Goal: Book appointment/travel/reservation

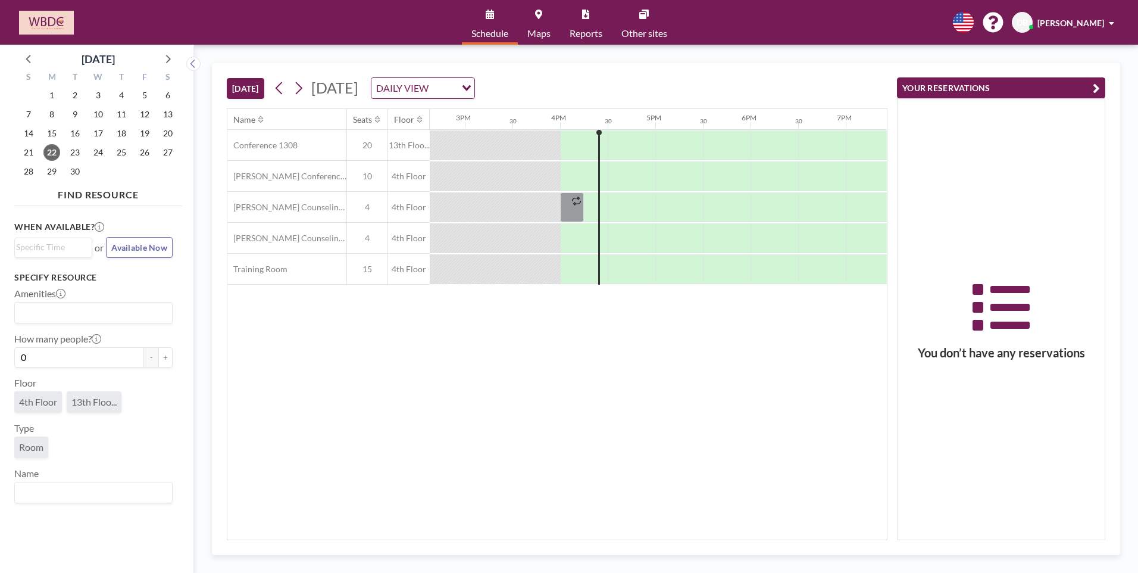
scroll to position [0, 1477]
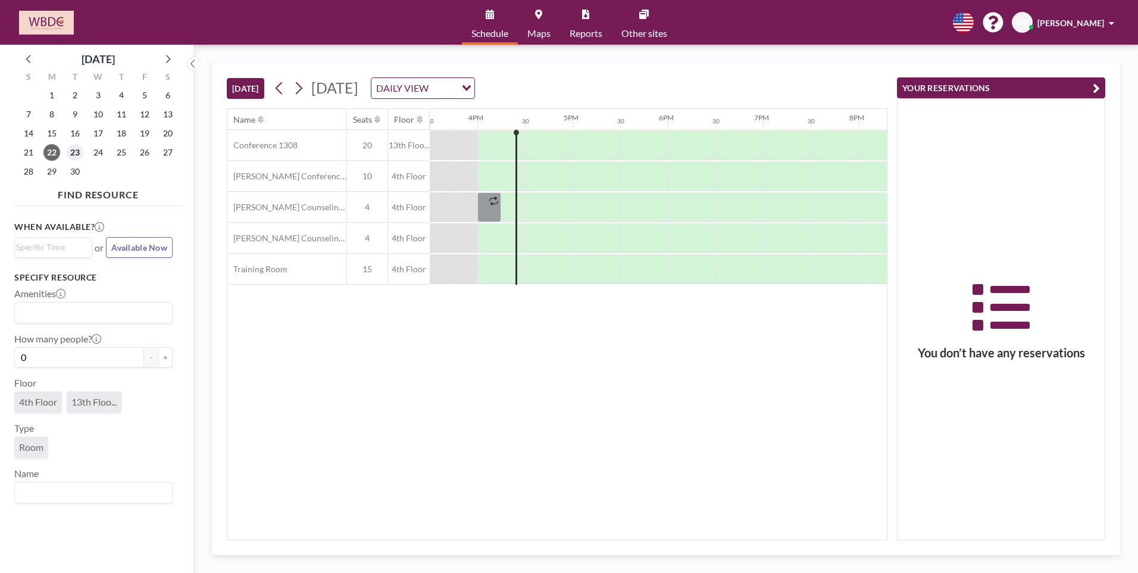
click at [74, 154] on span "23" at bounding box center [75, 152] width 17 height 17
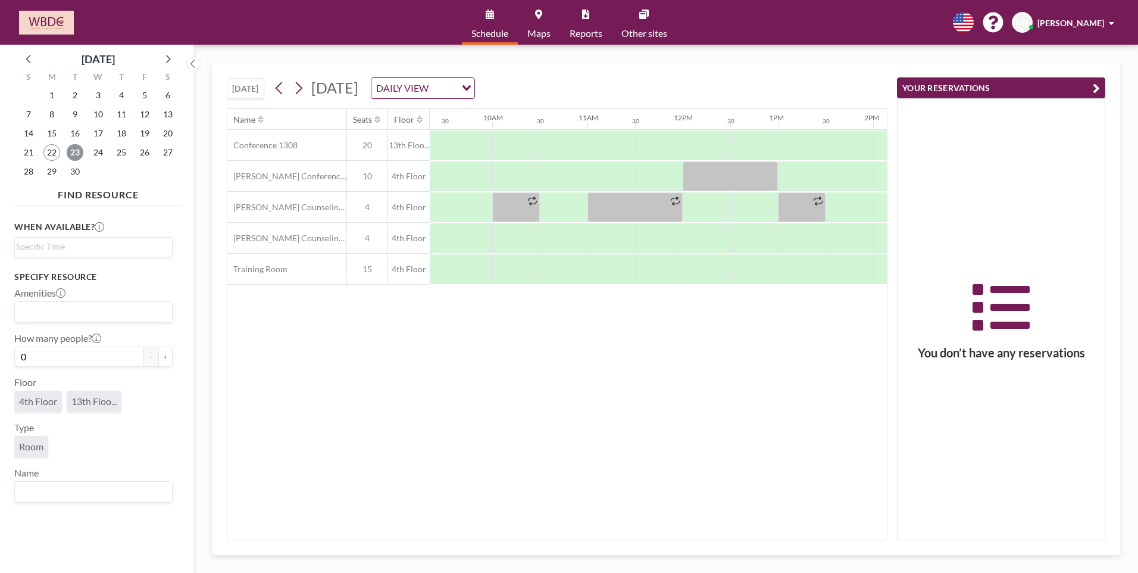
scroll to position [0, 978]
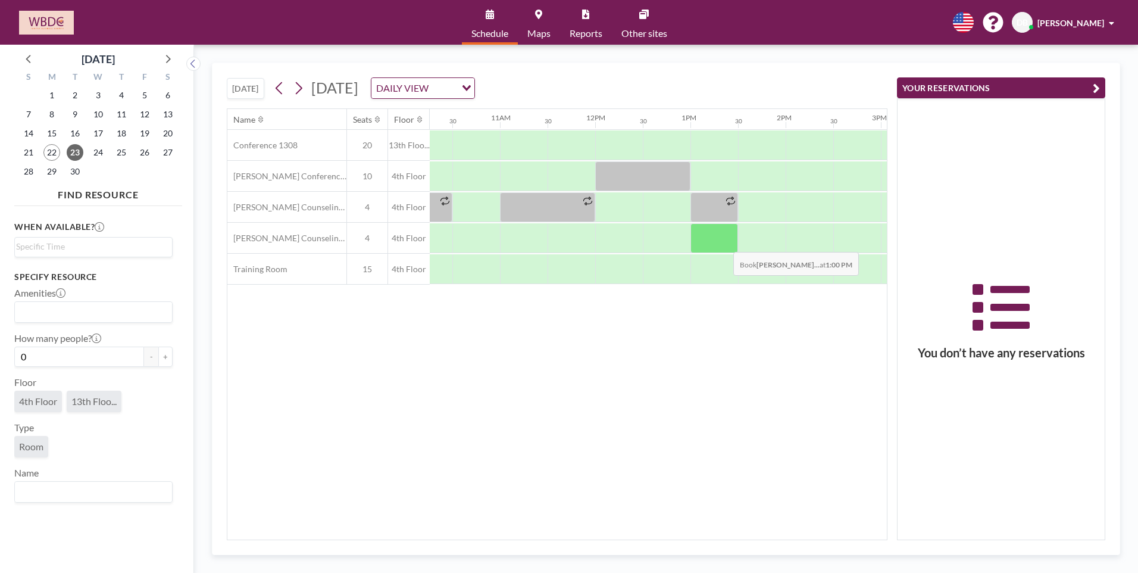
click at [724, 242] on div at bounding box center [715, 238] width 48 height 30
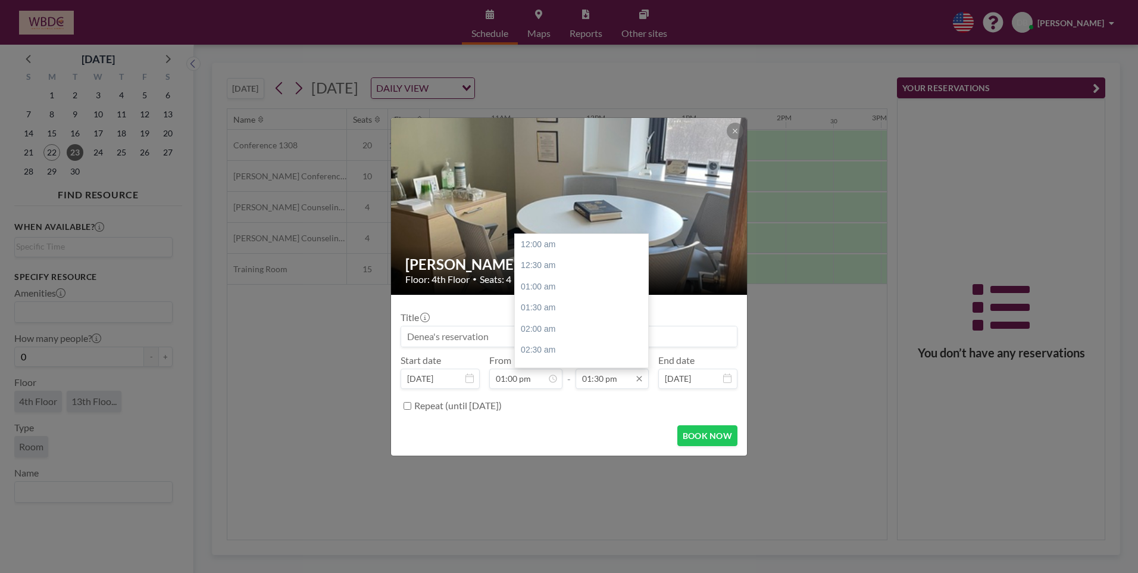
scroll to position [572, 0]
click at [615, 381] on input "01:30 pm" at bounding box center [612, 379] width 73 height 20
click at [553, 273] on div "02:00 pm" at bounding box center [584, 265] width 139 height 21
type input "02:00 pm"
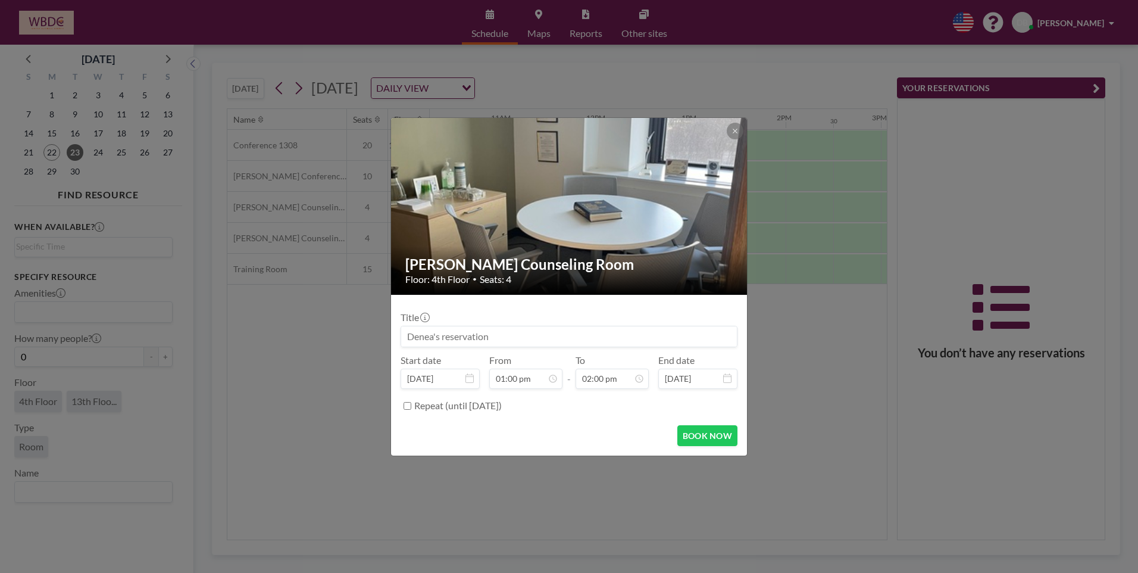
click at [437, 336] on input at bounding box center [569, 336] width 336 height 20
click at [730, 433] on button "BOOK NOW" at bounding box center [708, 435] width 60 height 21
type input "Client appointment"
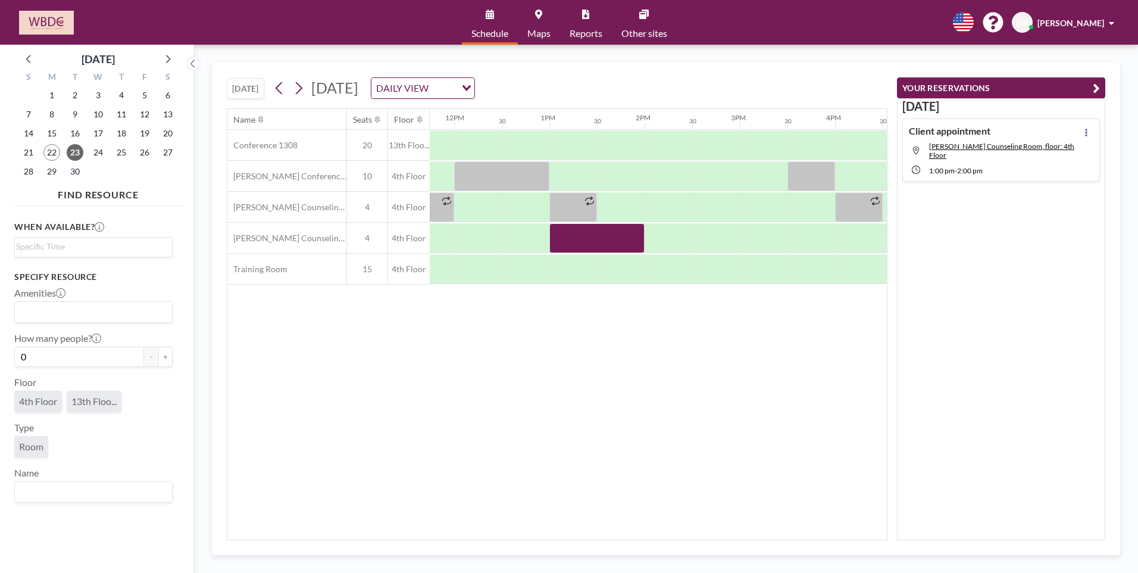
scroll to position [0, 1202]
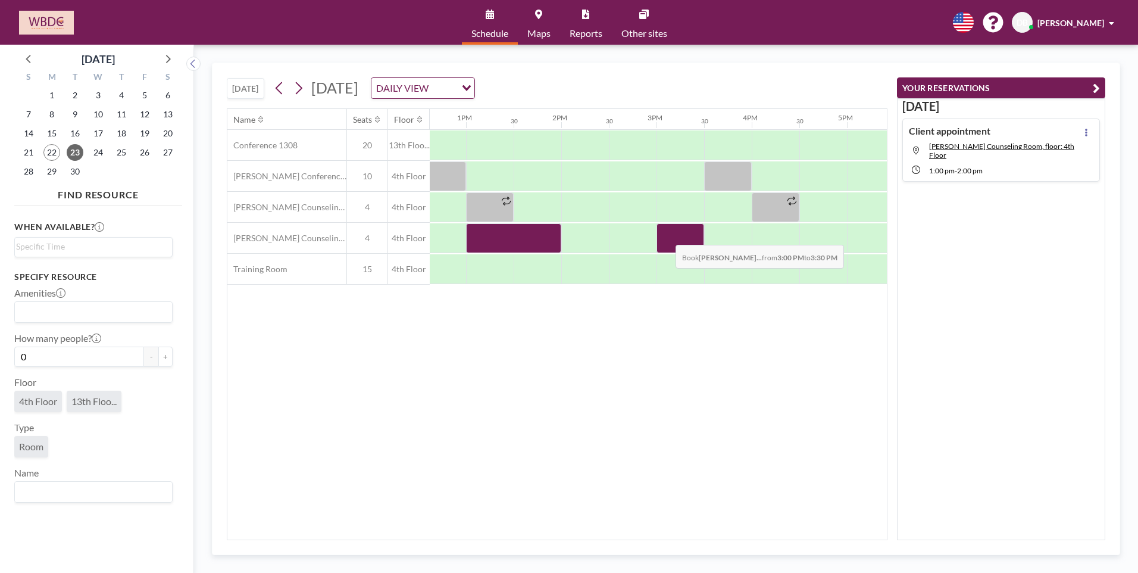
drag, startPoint x: 666, startPoint y: 251, endPoint x: 666, endPoint y: 236, distance: 15.5
click at [666, 236] on div at bounding box center [681, 238] width 48 height 30
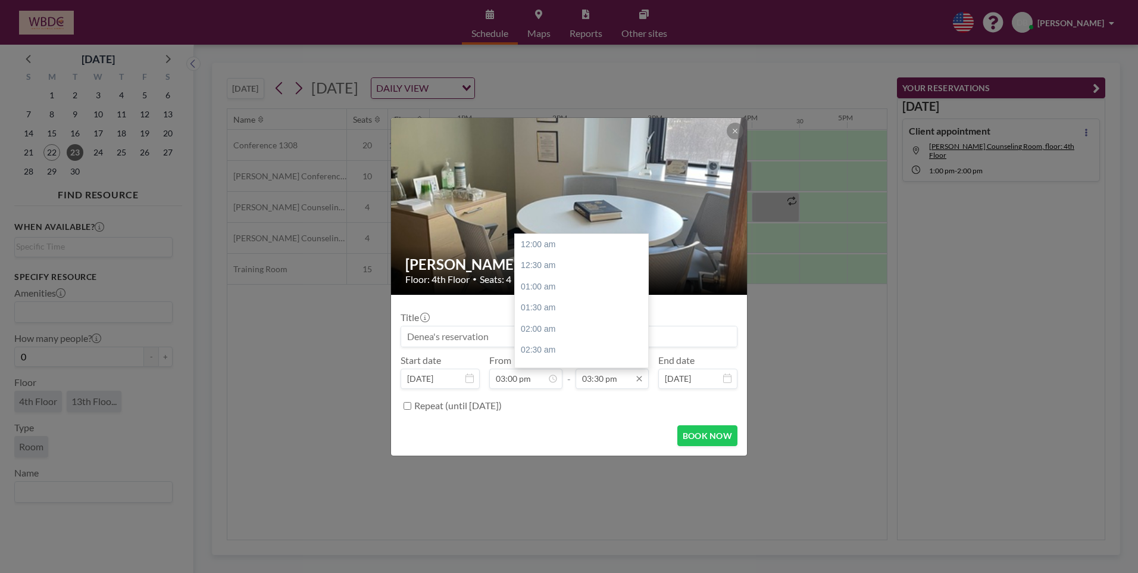
scroll to position [657, 0]
click at [565, 270] on div "04:00 pm" at bounding box center [584, 265] width 139 height 21
type input "04:00 pm"
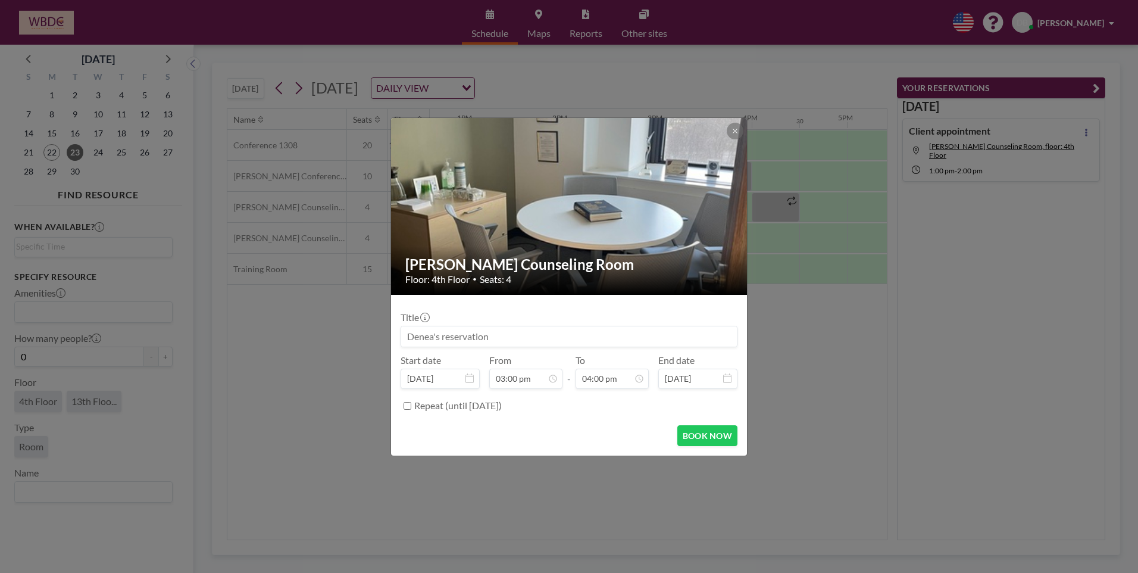
click at [508, 335] on input at bounding box center [569, 336] width 336 height 20
click at [719, 432] on button "BOOK NOW" at bounding box center [708, 435] width 60 height 21
type input "Client appointment"
